Goal: Find specific page/section: Find specific page/section

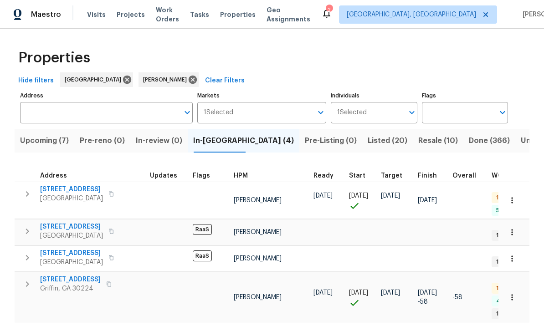
scroll to position [0, 0]
click at [52, 134] on span "Upcoming (7)" at bounding box center [44, 140] width 49 height 13
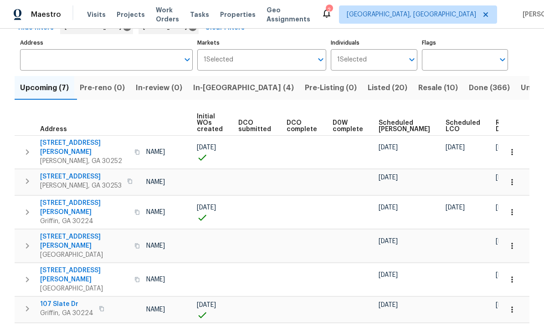
scroll to position [0, 65]
click at [496, 127] on span "Ready Date" at bounding box center [506, 126] width 20 height 13
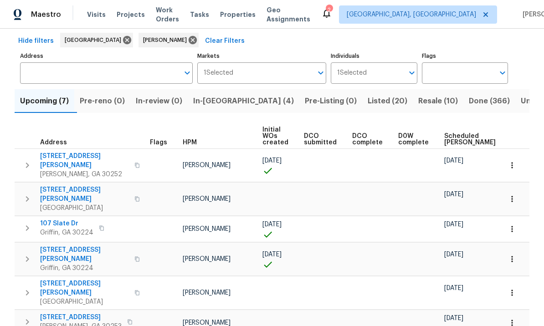
scroll to position [39, 0]
click at [73, 186] on span "[STREET_ADDRESS][PERSON_NAME]" at bounding box center [84, 195] width 89 height 18
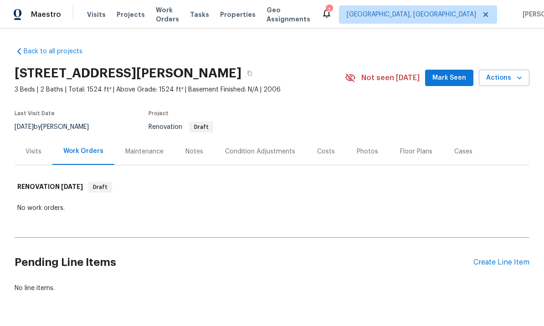
click at [262, 150] on div "Condition Adjustments" at bounding box center [260, 151] width 70 height 9
